Goal: Task Accomplishment & Management: Use online tool/utility

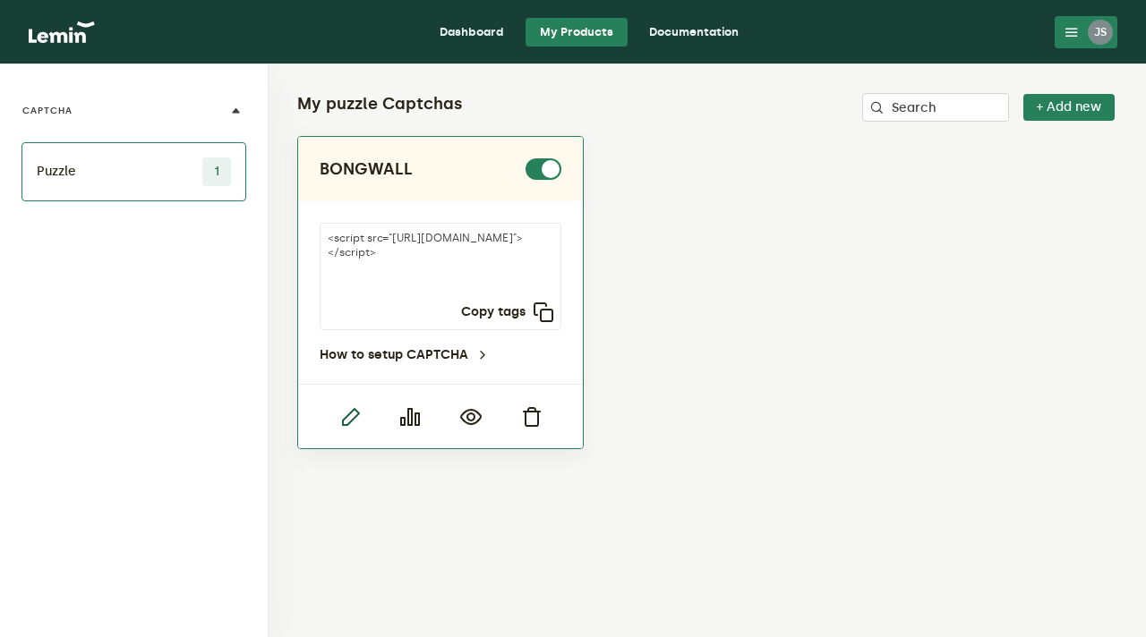
click at [351, 416] on icon "button" at bounding box center [349, 416] width 21 height 21
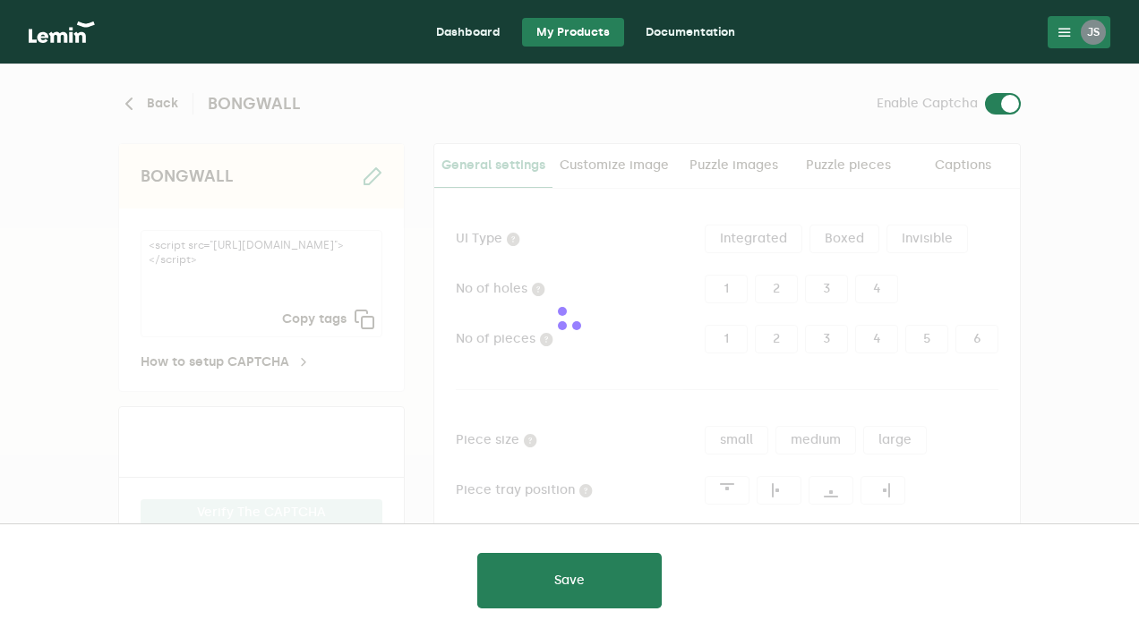
type input "#12064f"
type input "white"
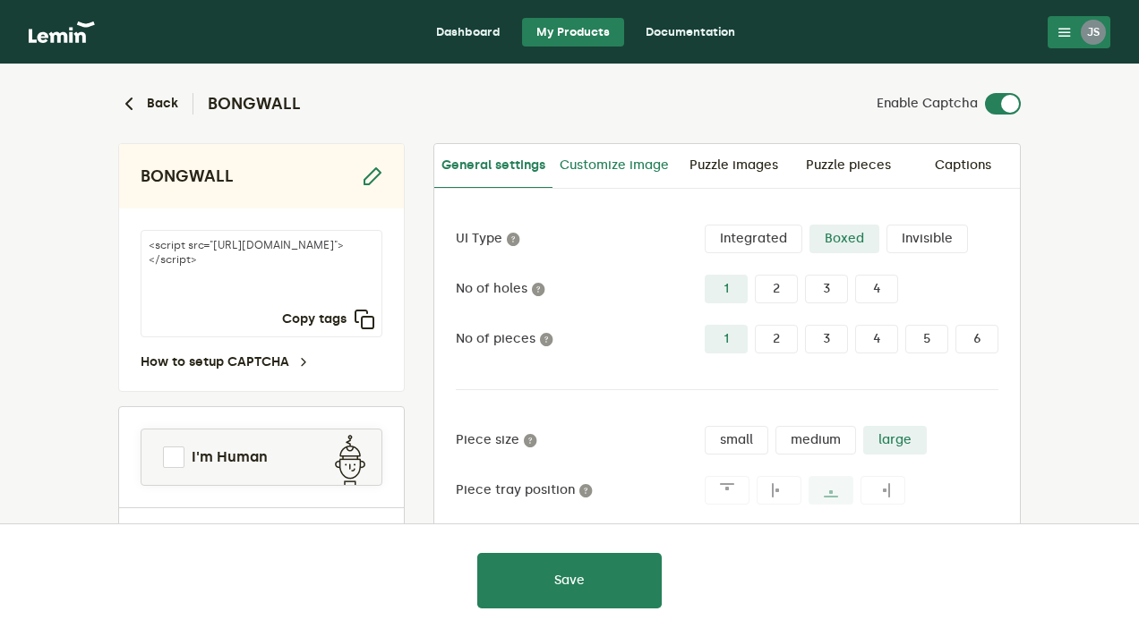
click at [621, 162] on link "Customize image" at bounding box center [614, 165] width 124 height 43
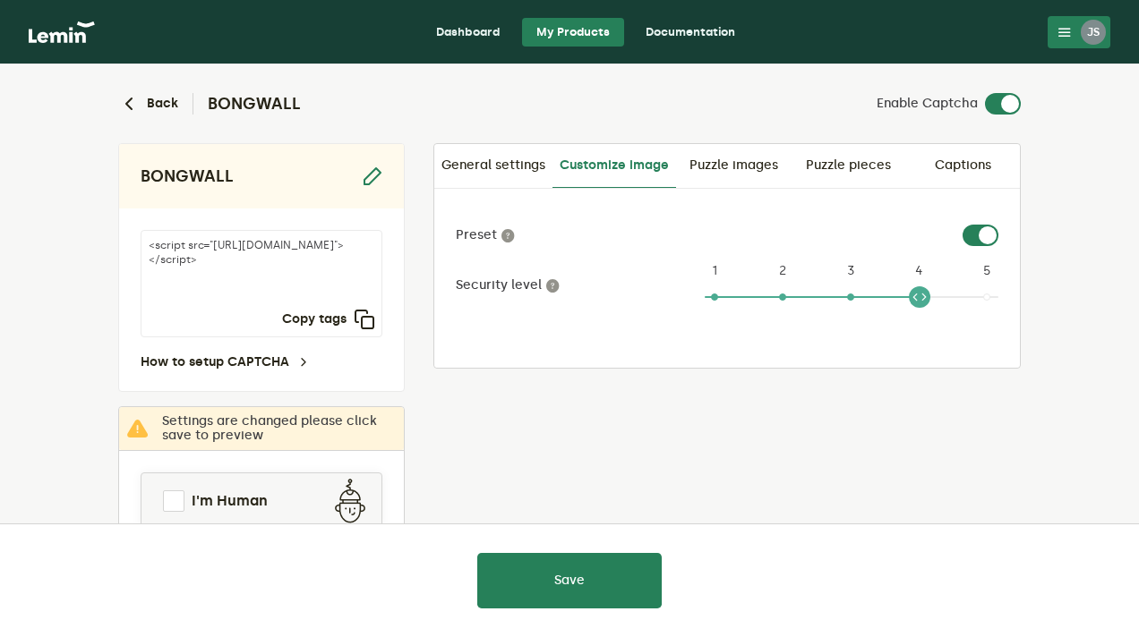
drag, startPoint x: 765, startPoint y: 297, endPoint x: 930, endPoint y: 293, distance: 165.7
click at [930, 296] on ngx-slider "4 1 2 3 4 5" at bounding box center [852, 303] width 294 height 14
click at [998, 225] on label at bounding box center [998, 225] width 0 height 0
click at [978, 235] on input "checkbox" at bounding box center [972, 235] width 21 height 21
checkbox input "false"
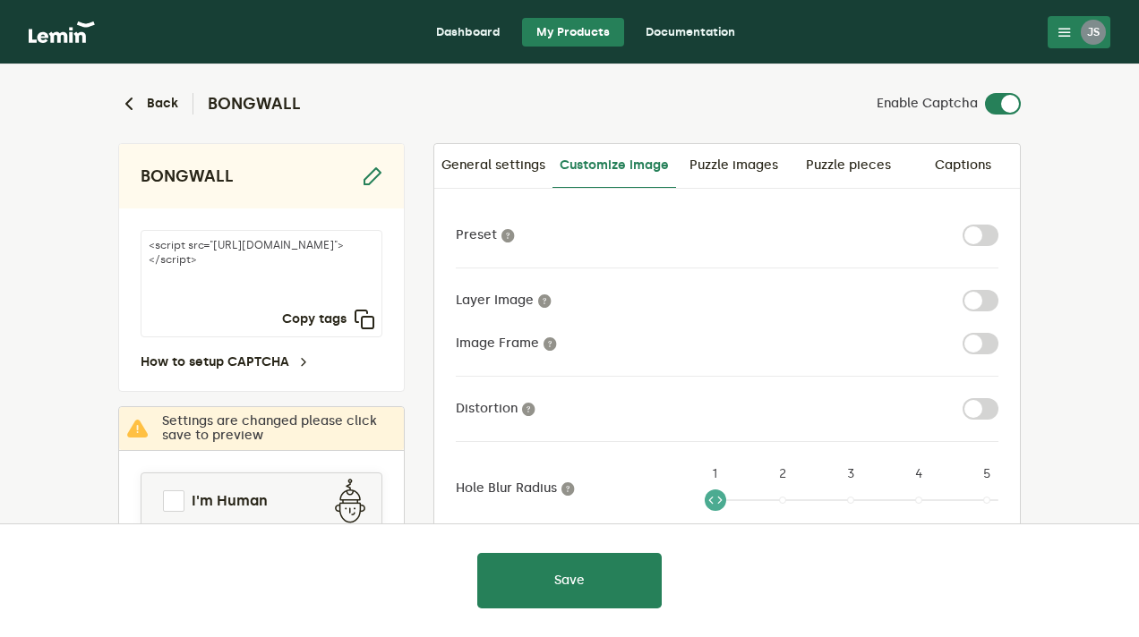
click at [978, 420] on div "Preset Layer Image Image Frame Distortion Hole Blur Radius 1 1 2 3 4 5 Brightne…" at bounding box center [727, 524] width 543 height 598
click at [998, 398] on label at bounding box center [998, 398] width 0 height 0
click at [978, 410] on input "checkbox" at bounding box center [972, 408] width 21 height 21
checkbox input "true"
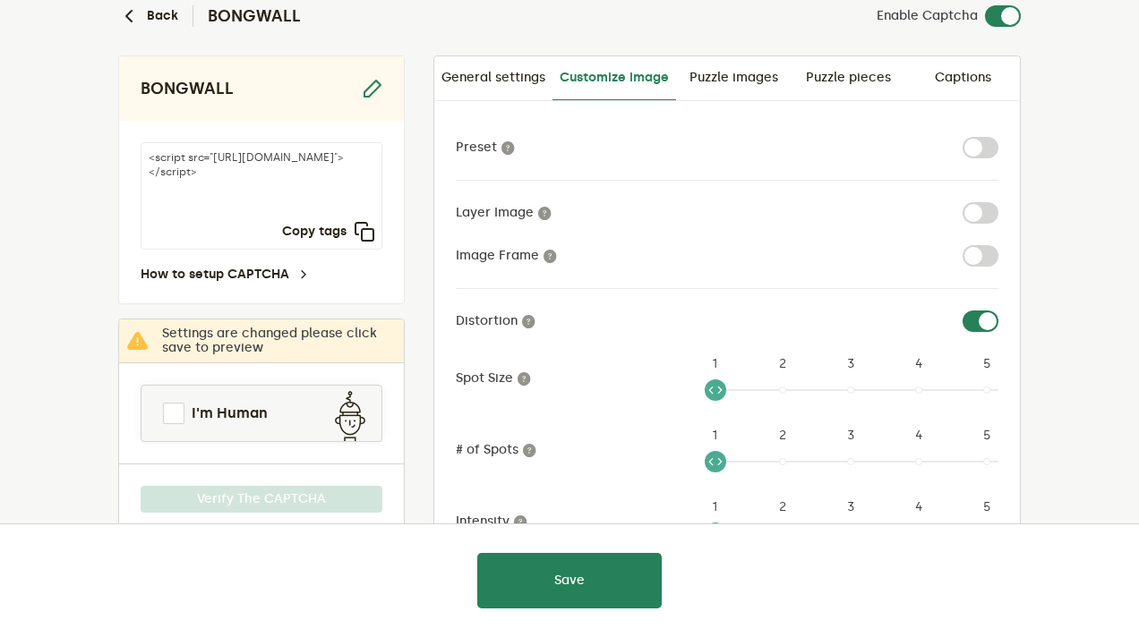
scroll to position [84, 0]
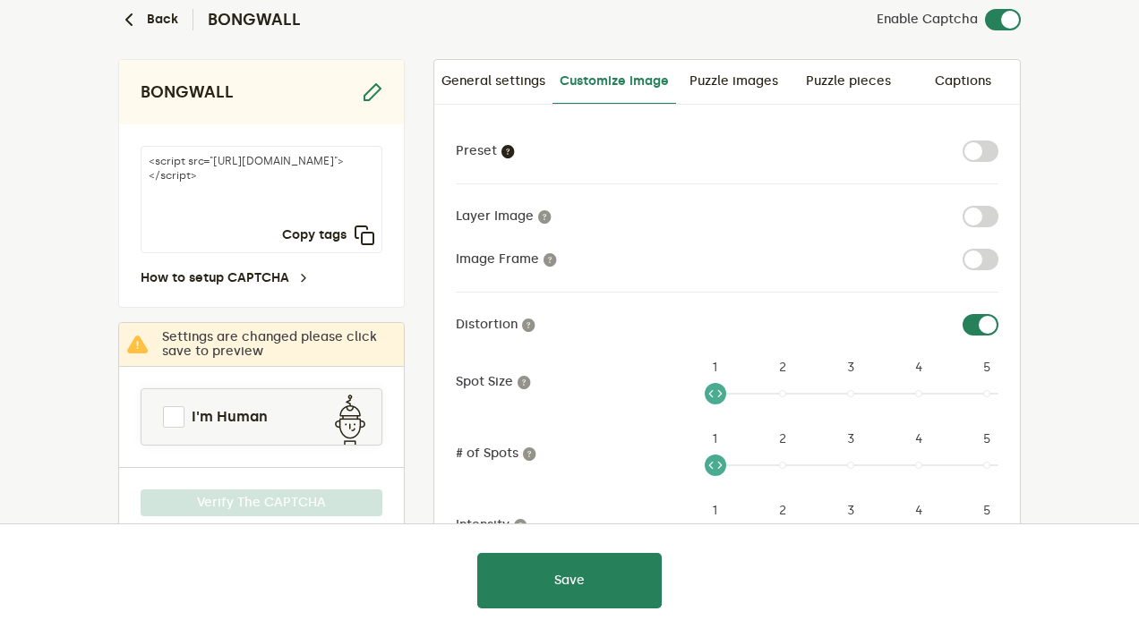
click at [505, 150] on icon at bounding box center [507, 151] width 14 height 14
click at [508, 144] on icon at bounding box center [507, 151] width 14 height 14
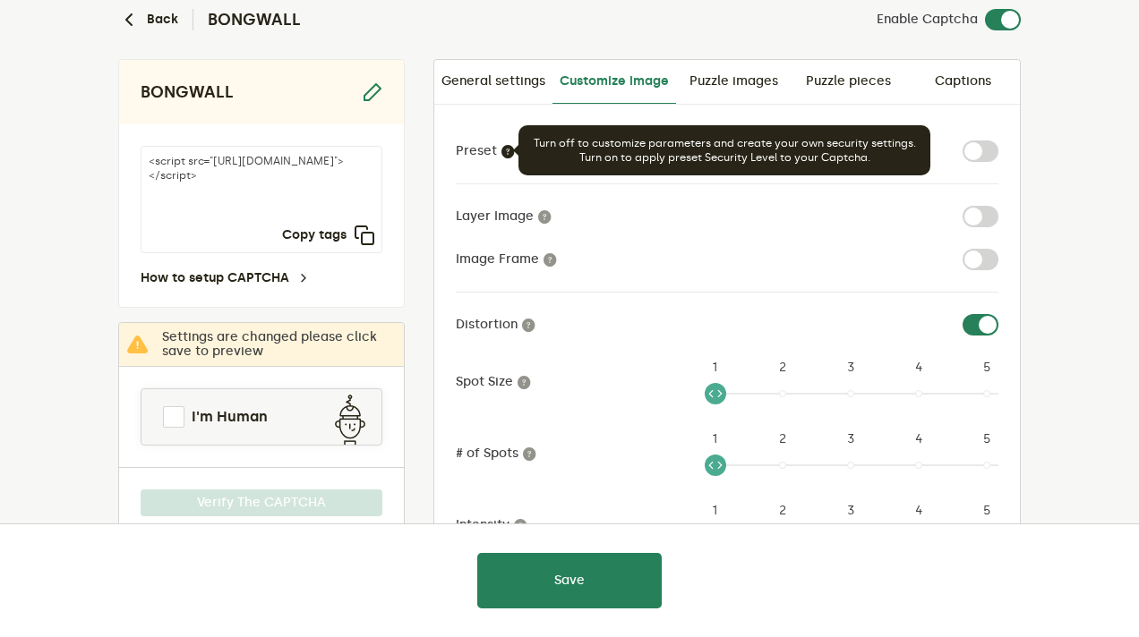
click at [502, 149] on icon at bounding box center [507, 151] width 14 height 14
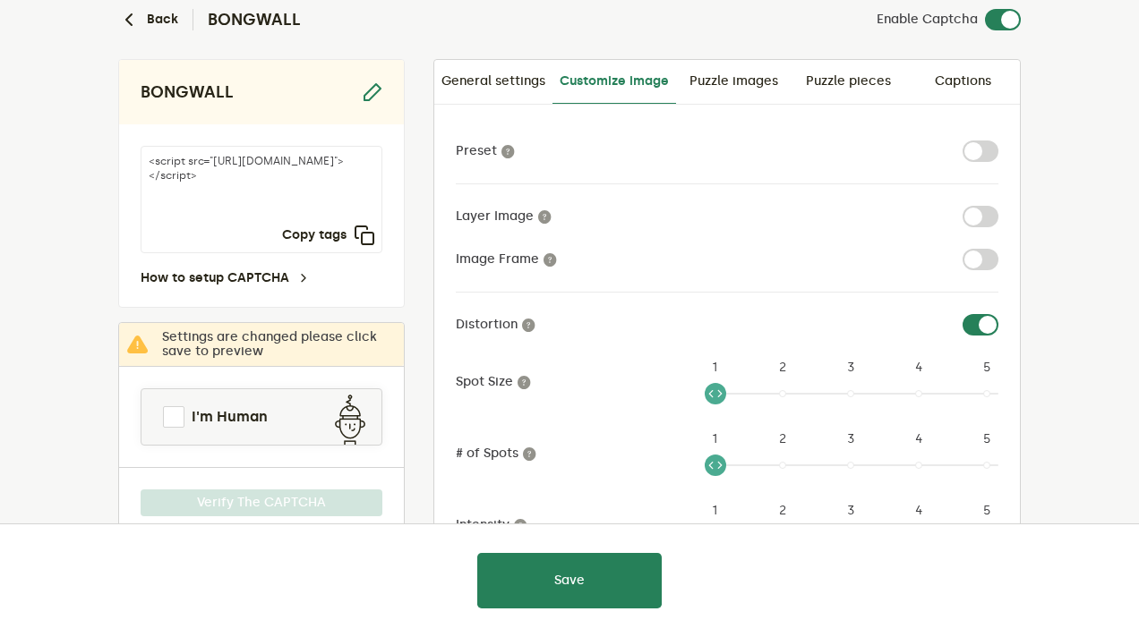
click at [954, 146] on div at bounding box center [852, 151] width 294 height 21
click at [998, 141] on label at bounding box center [998, 141] width 0 height 0
click at [974, 155] on input "checkbox" at bounding box center [972, 151] width 21 height 21
checkbox input "true"
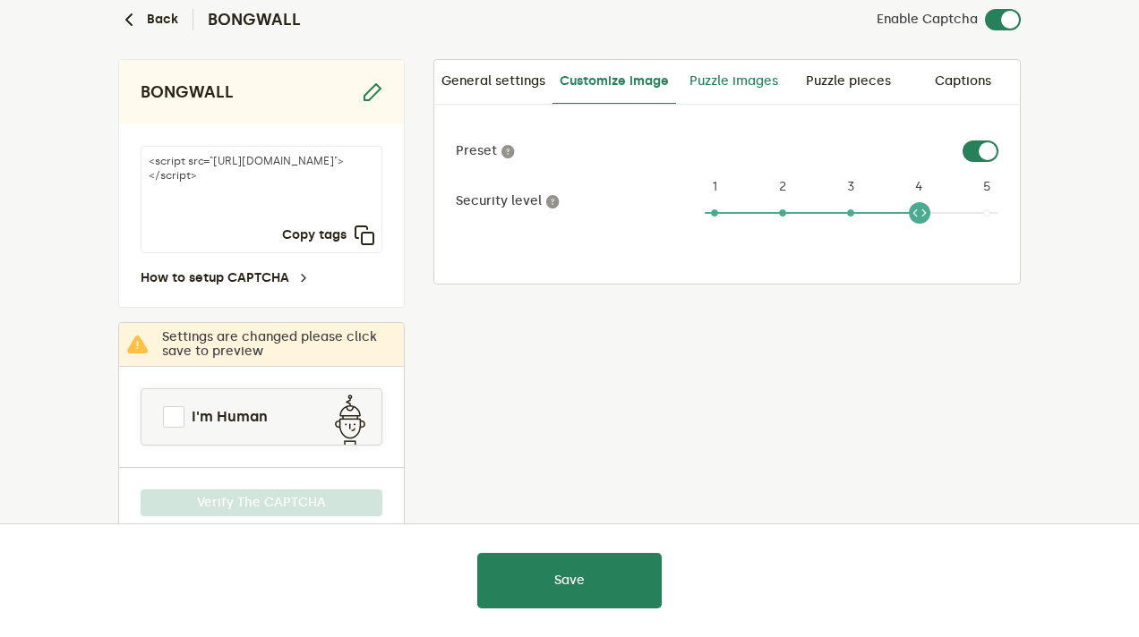
click at [707, 81] on link "Puzzle images" at bounding box center [733, 81] width 115 height 43
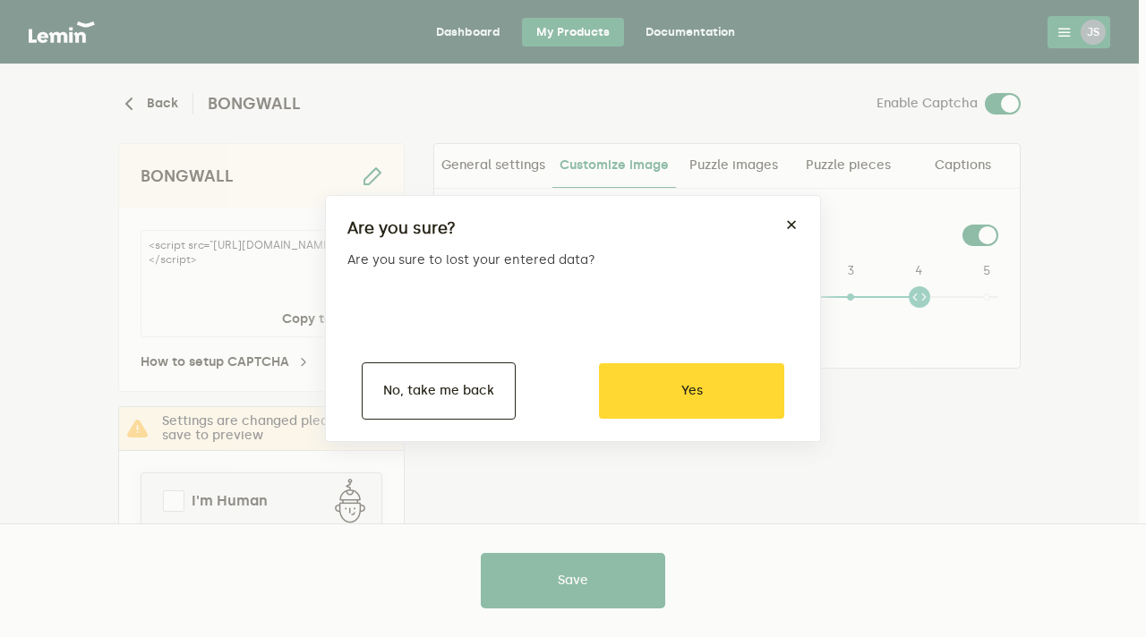
click at [791, 214] on div "Are you sure? × Are you sure to lost your entered data? Yes No No, take me back" at bounding box center [573, 318] width 496 height 247
click at [791, 221] on button "×" at bounding box center [791, 225] width 14 height 14
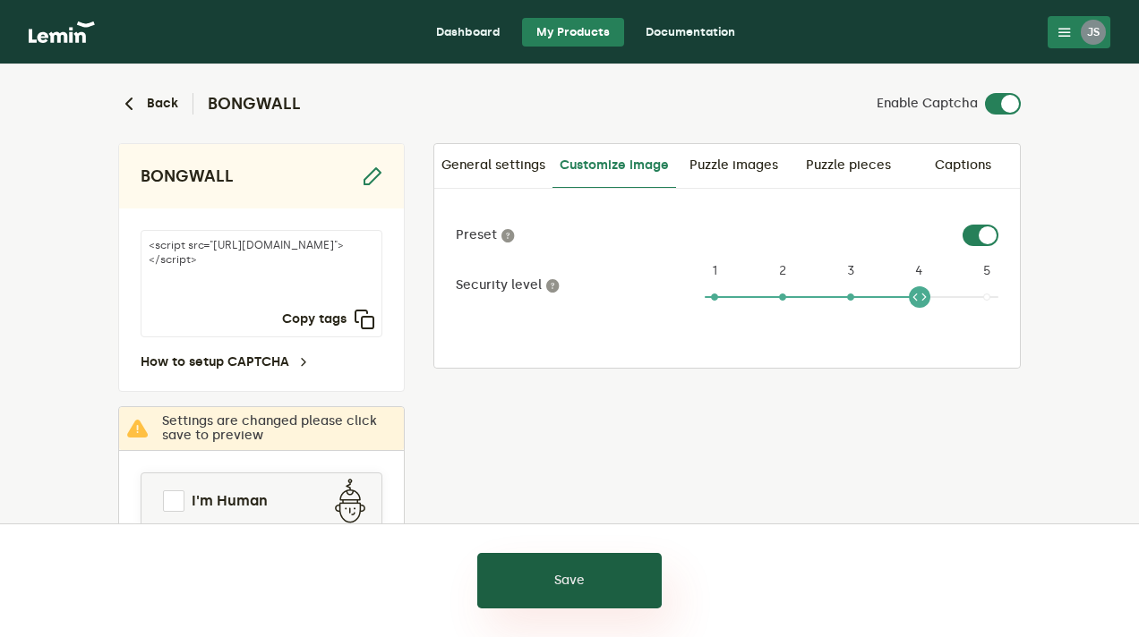
click at [571, 599] on button "Save" at bounding box center [569, 581] width 184 height 56
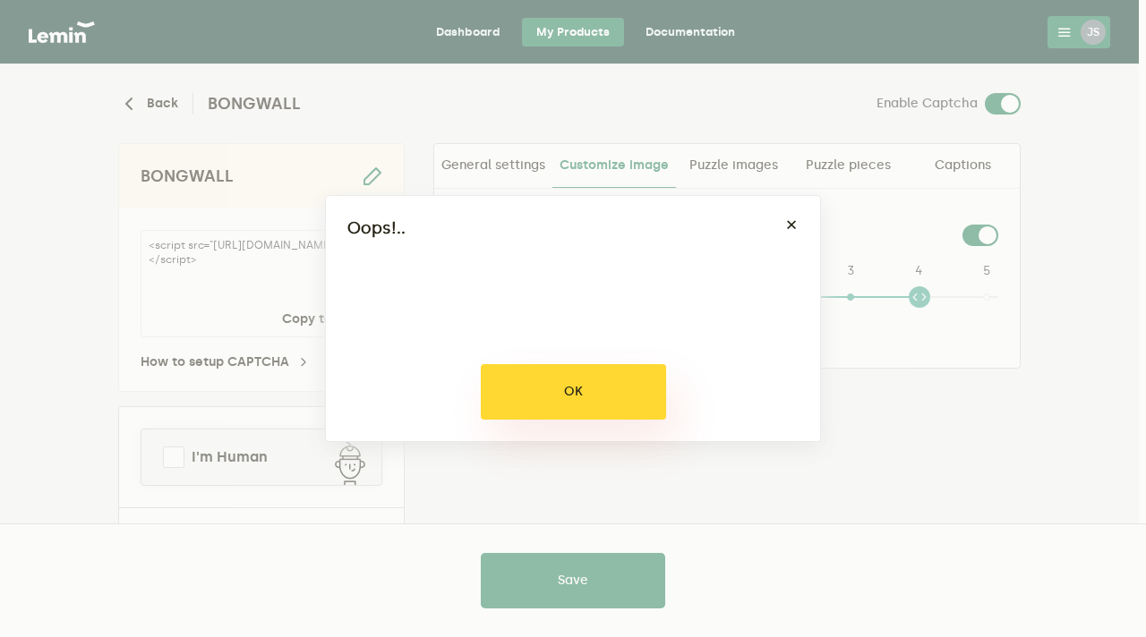
click at [610, 400] on button "OK" at bounding box center [573, 392] width 185 height 56
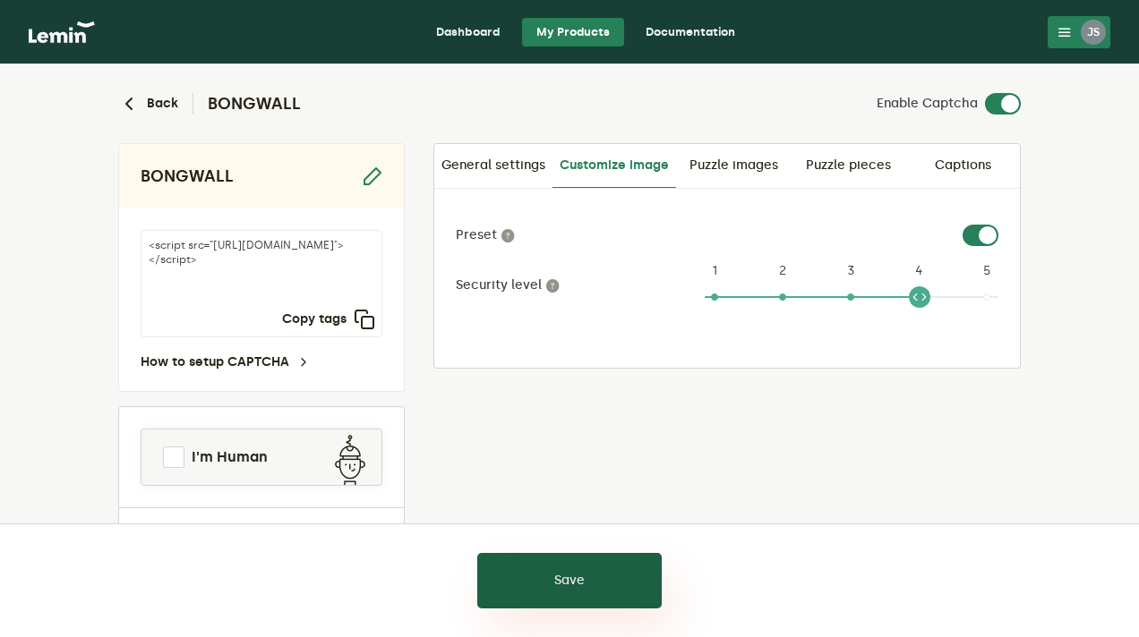
click at [576, 576] on button "Save" at bounding box center [569, 581] width 184 height 56
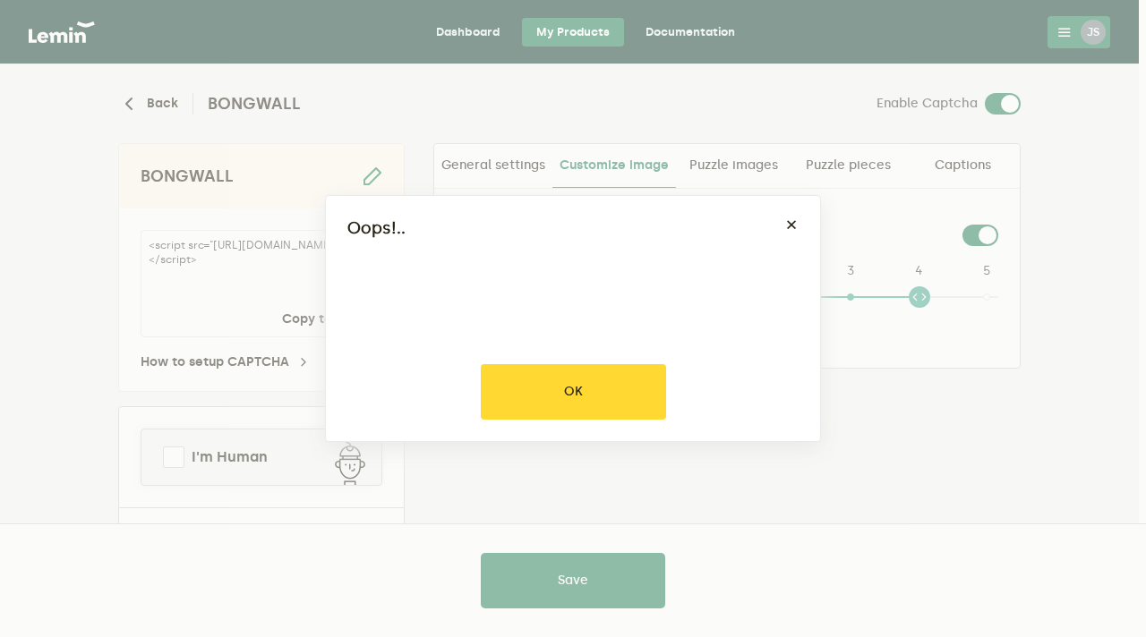
click at [650, 325] on div "Oops!.. × OK No Cancel" at bounding box center [573, 318] width 496 height 247
click at [607, 381] on button "OK" at bounding box center [573, 392] width 185 height 56
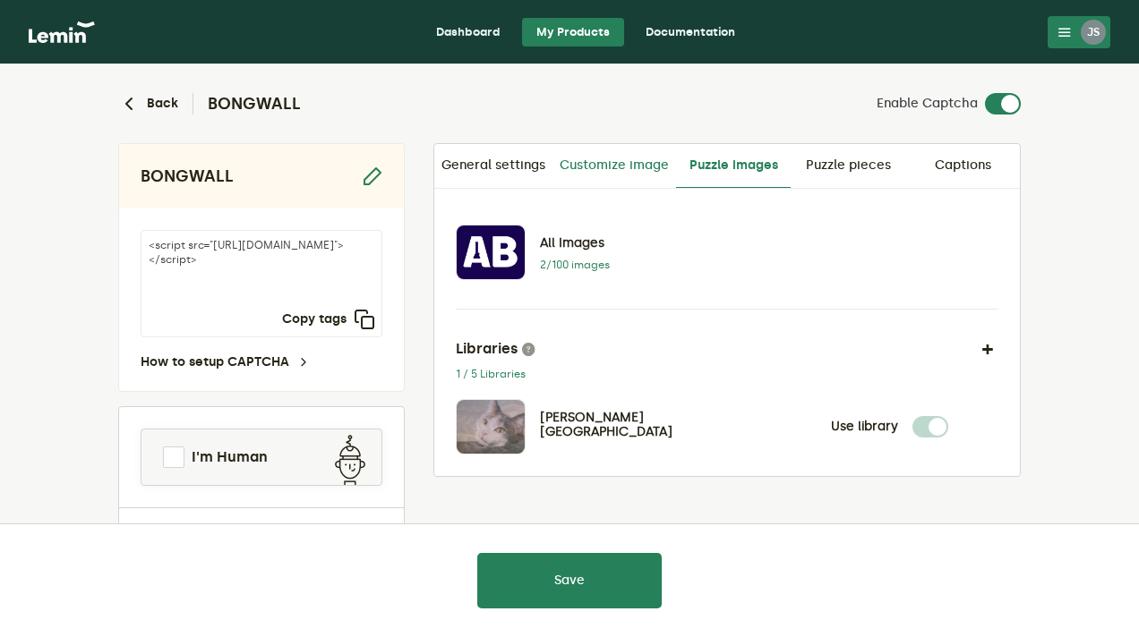
click at [632, 167] on link "Customize image" at bounding box center [614, 165] width 124 height 43
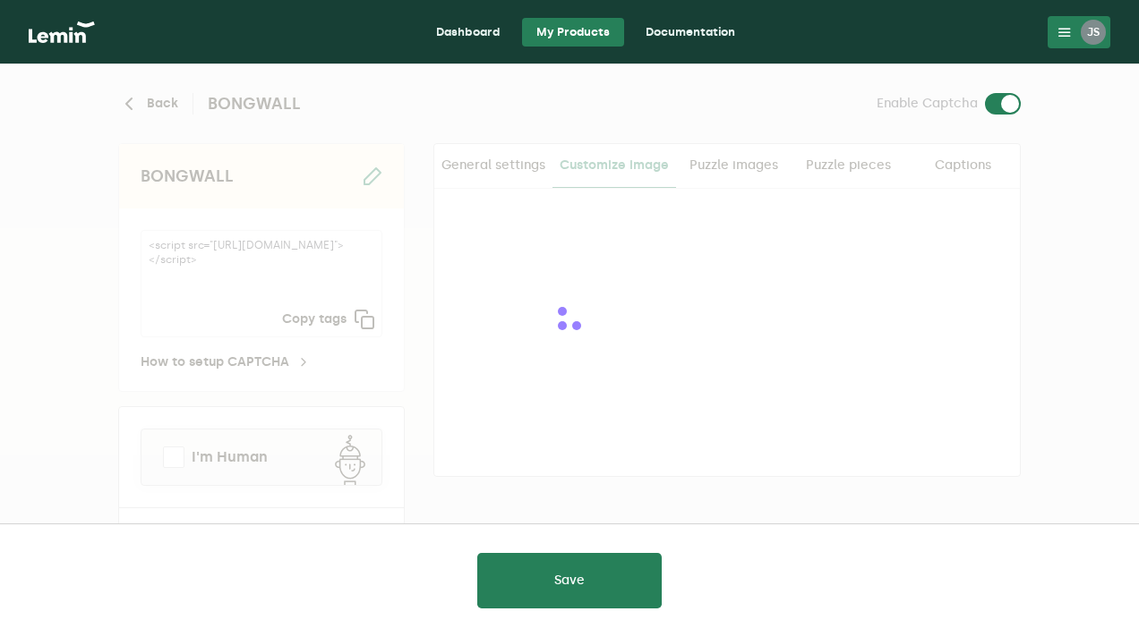
checkbox input "true"
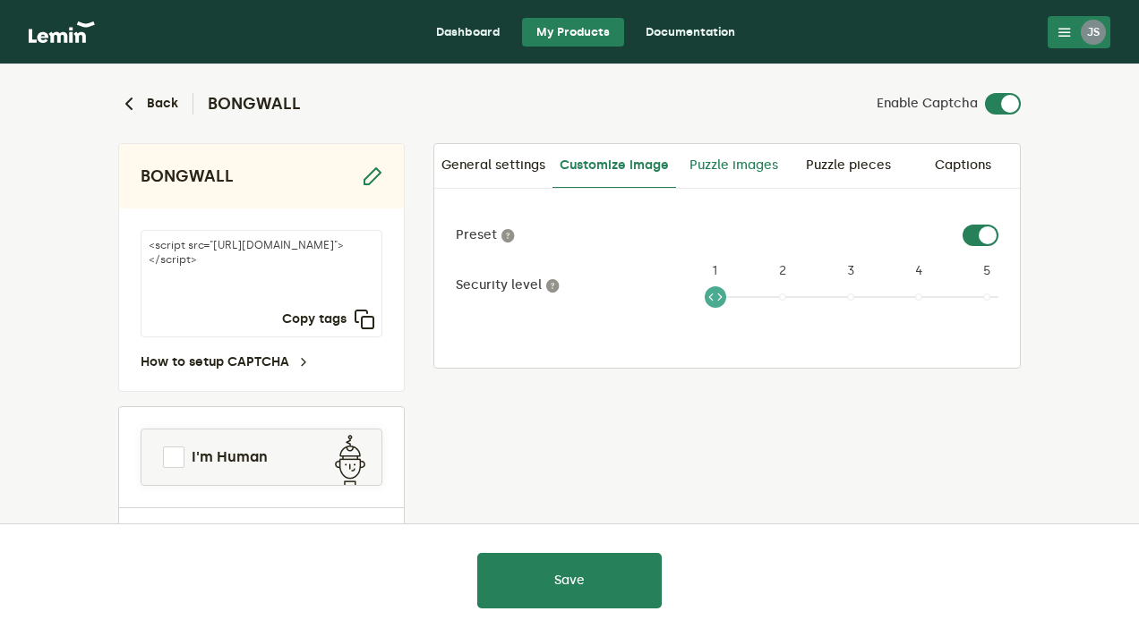
click at [711, 166] on link "Puzzle images" at bounding box center [733, 165] width 115 height 43
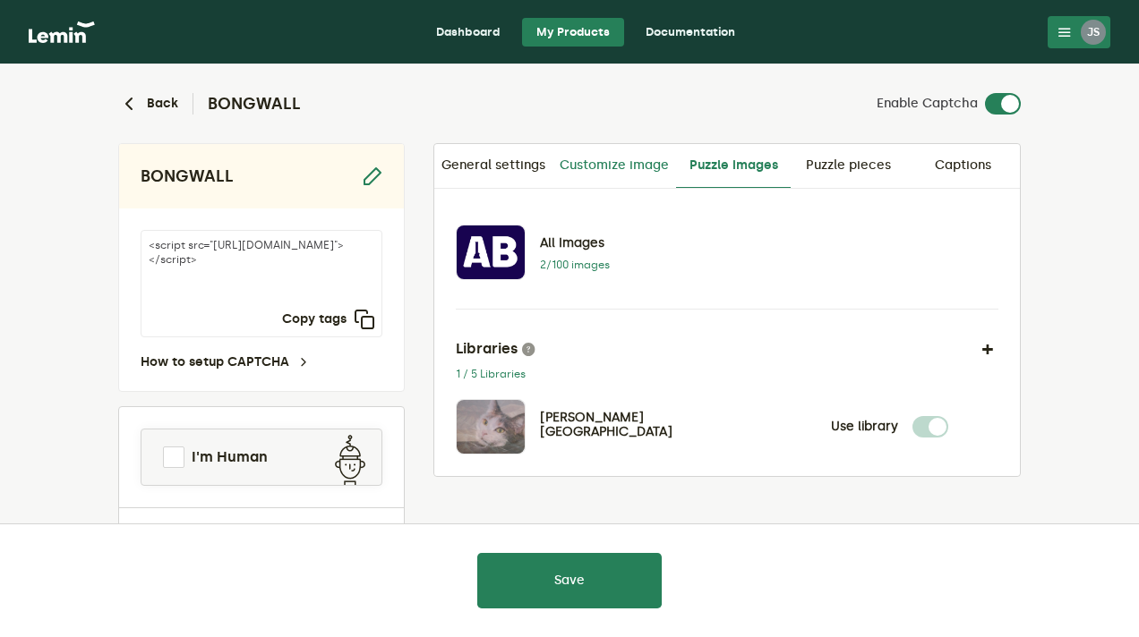
click at [606, 167] on link "Customize image" at bounding box center [614, 165] width 124 height 43
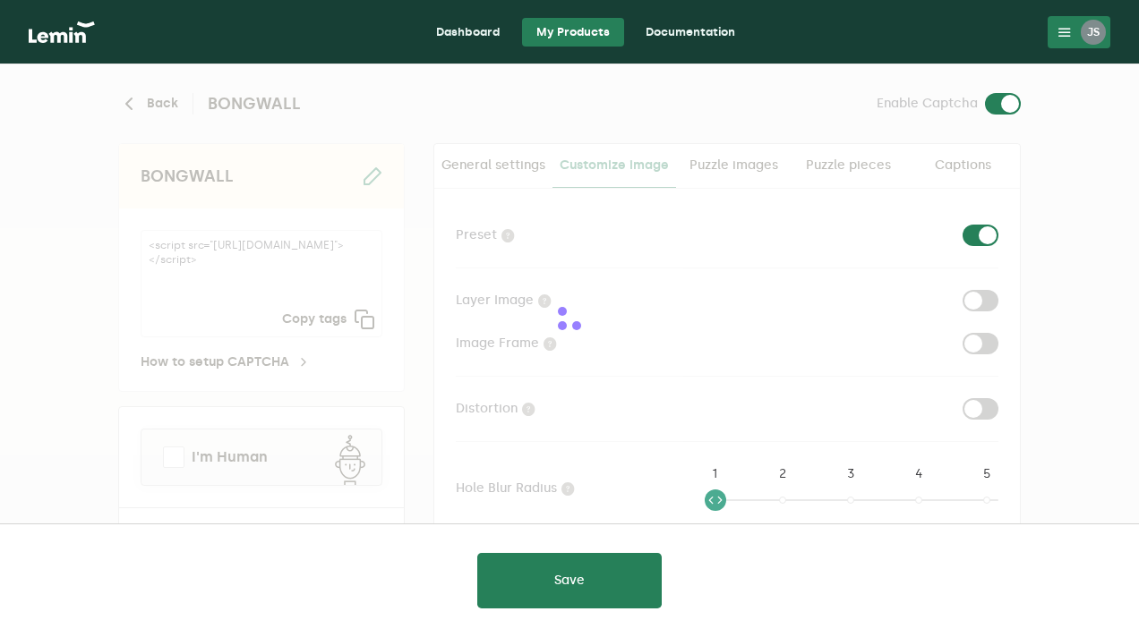
checkbox input "true"
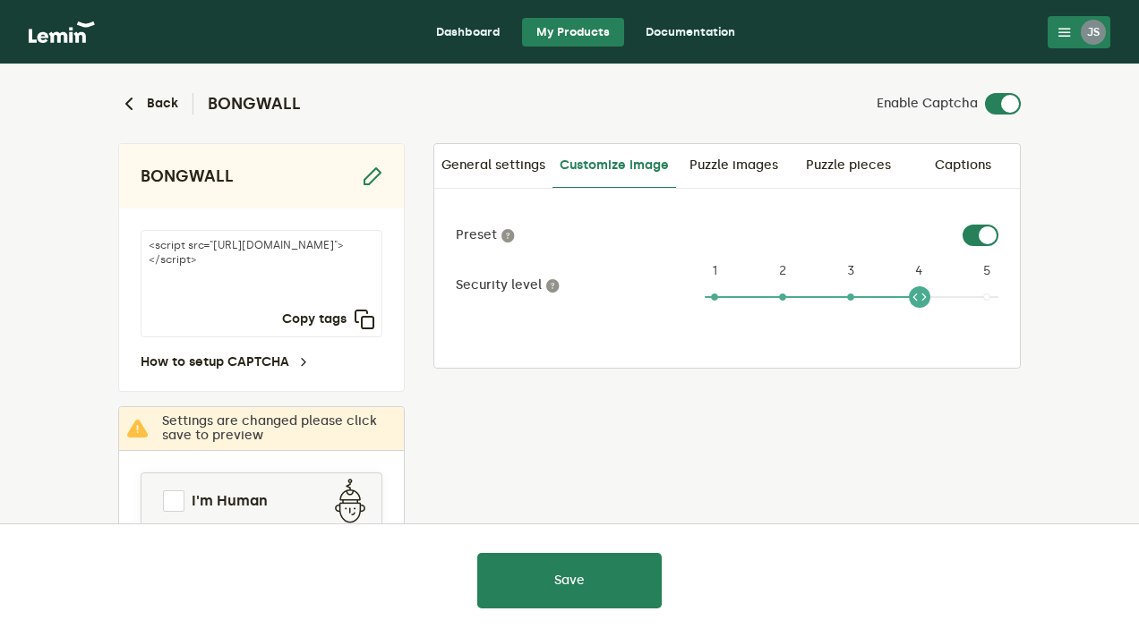
click at [920, 305] on ngx-slider "4 1 2 3 4 5" at bounding box center [852, 303] width 294 height 14
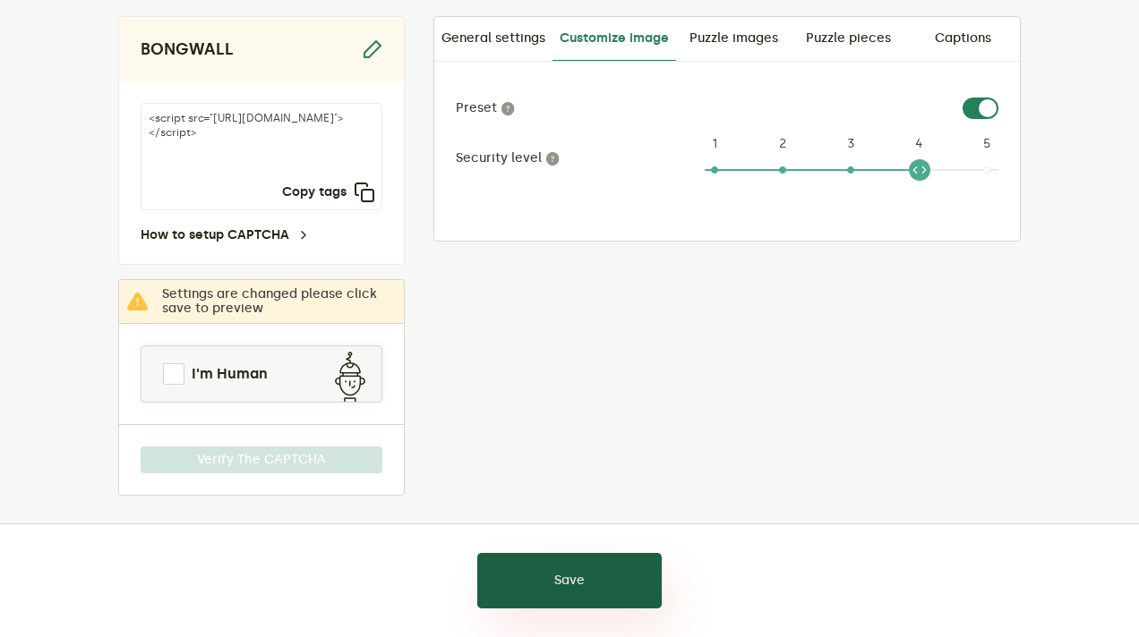
click at [607, 563] on button "Save" at bounding box center [569, 581] width 184 height 56
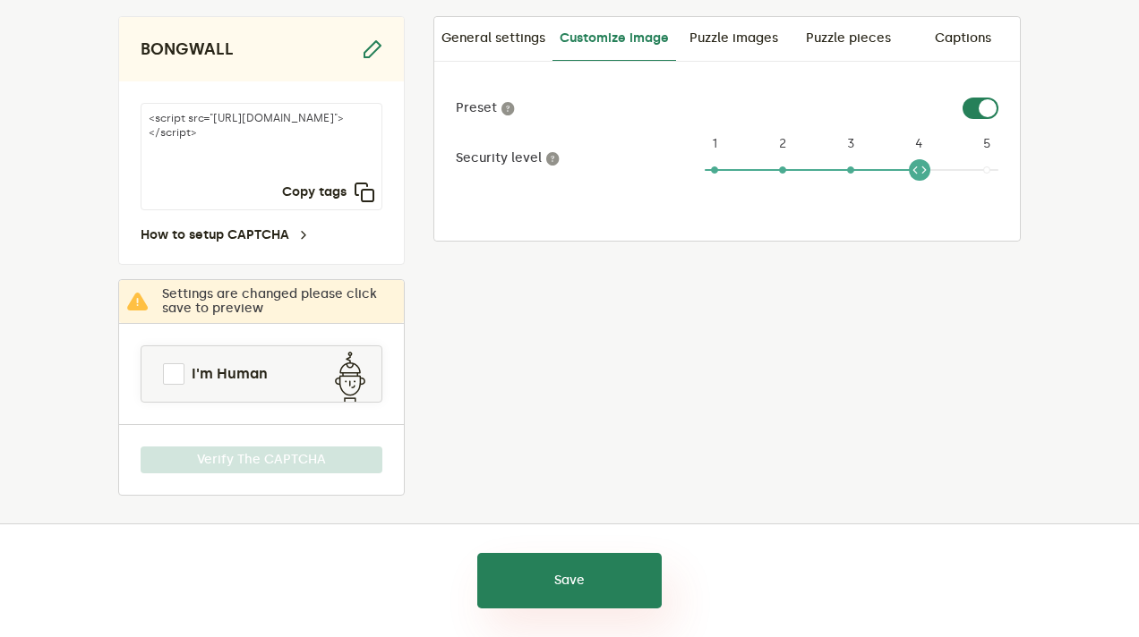
scroll to position [83, 0]
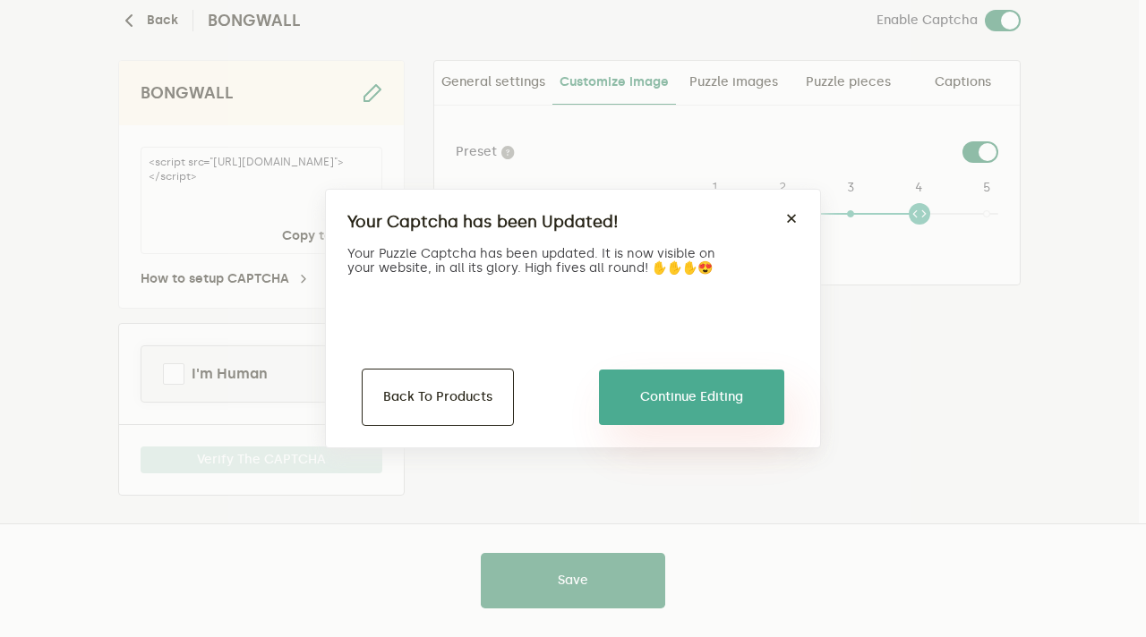
click at [689, 413] on button "Continue Editing" at bounding box center [691, 398] width 185 height 56
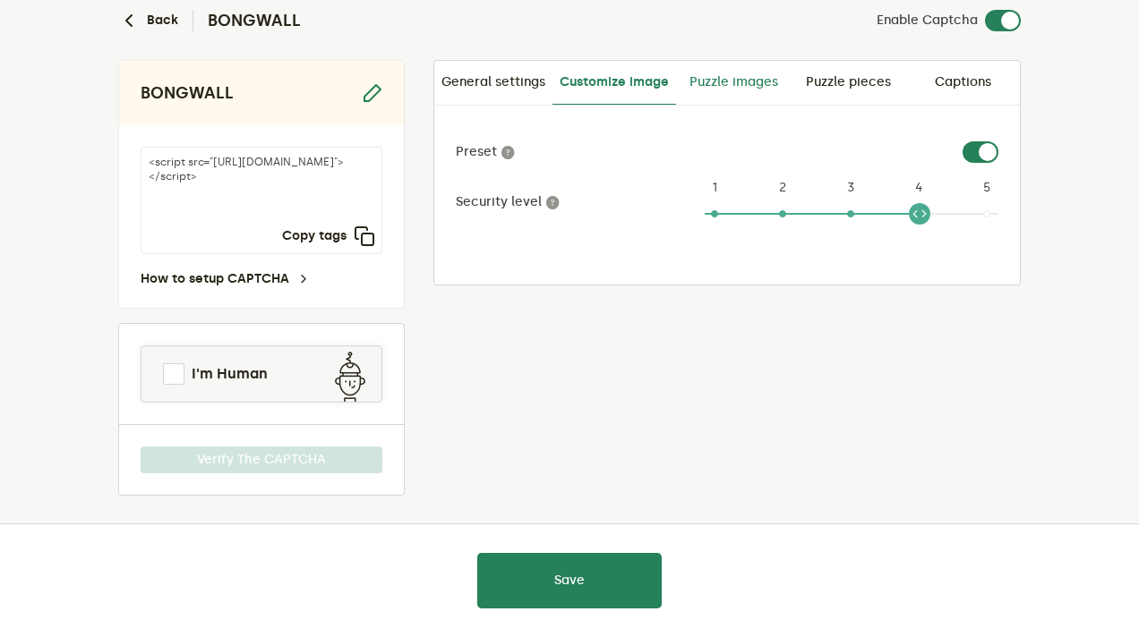
click at [730, 81] on link "Puzzle images" at bounding box center [733, 82] width 115 height 43
